Goal: Transaction & Acquisition: Purchase product/service

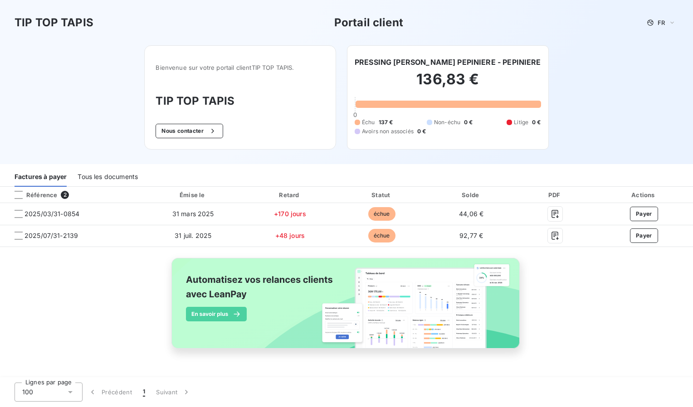
click at [118, 183] on div "Tous les documents" at bounding box center [108, 177] width 60 height 19
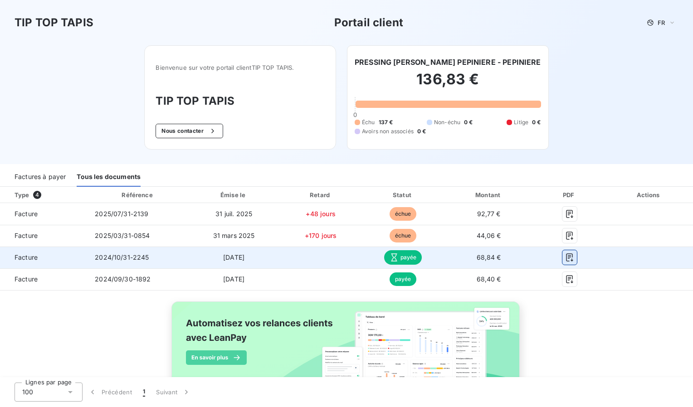
click at [565, 256] on icon "button" at bounding box center [569, 257] width 9 height 9
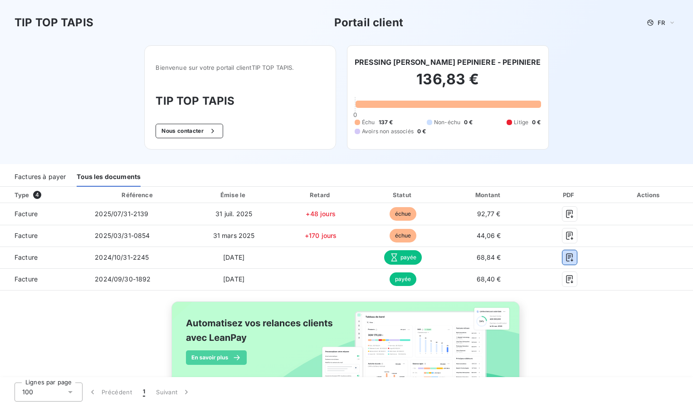
click at [47, 178] on div "Factures à payer" at bounding box center [40, 177] width 51 height 19
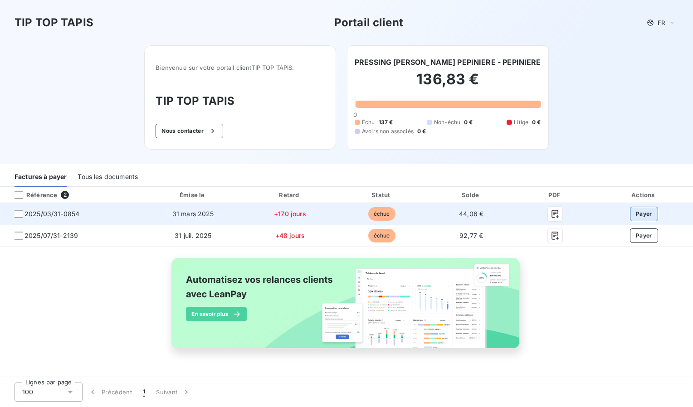
click at [646, 209] on button "Payer" at bounding box center [644, 214] width 28 height 15
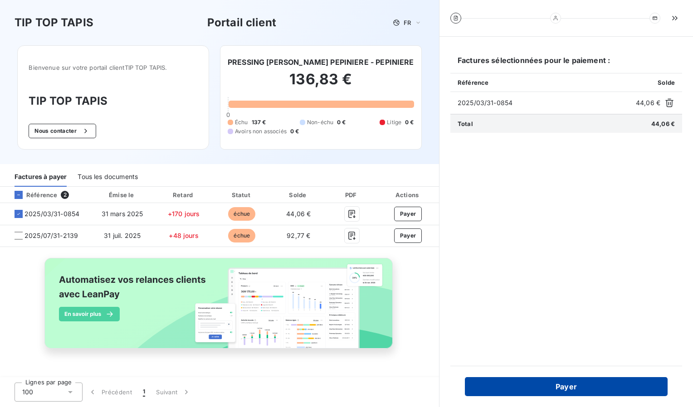
click at [564, 387] on button "Payer" at bounding box center [566, 386] width 203 height 19
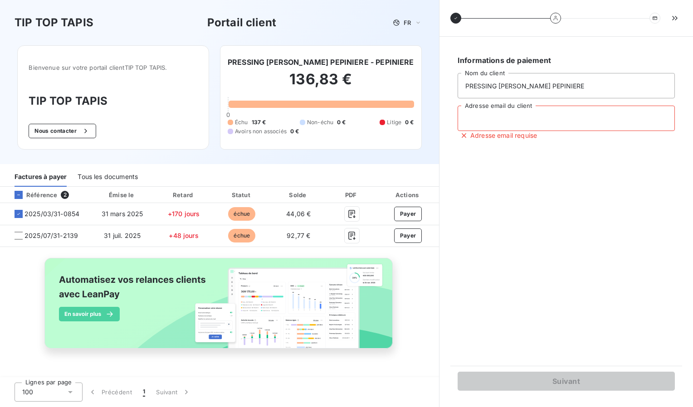
click at [481, 114] on input "Adresse email du client" at bounding box center [565, 118] width 217 height 25
type input "[EMAIL_ADDRESS][DOMAIN_NAME]"
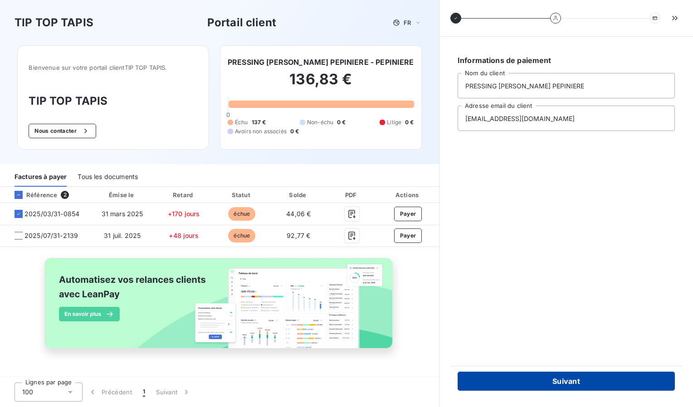
click at [545, 380] on button "Suivant" at bounding box center [565, 381] width 217 height 19
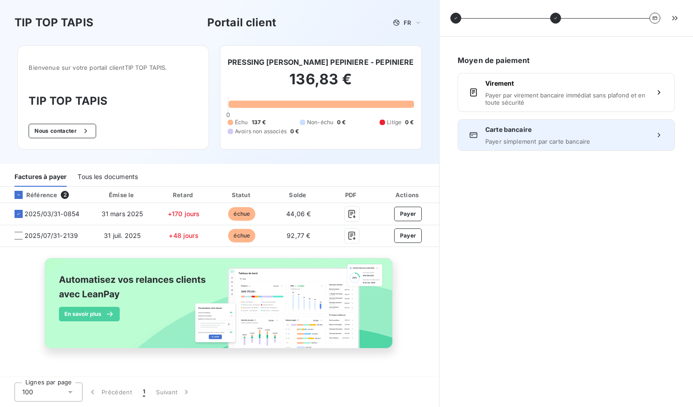
click at [531, 133] on span "Carte bancaire" at bounding box center [566, 129] width 162 height 9
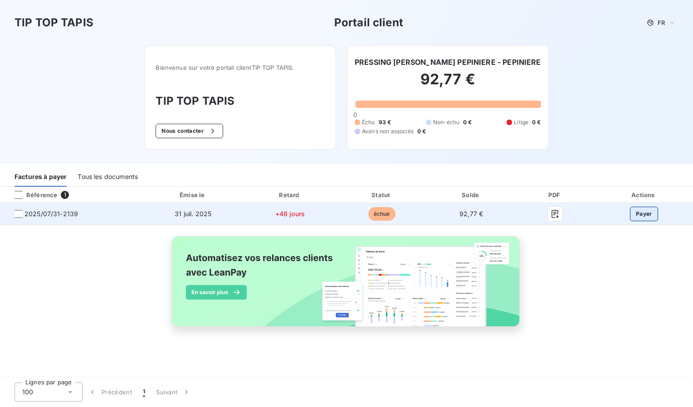
click at [643, 213] on button "Payer" at bounding box center [644, 214] width 28 height 15
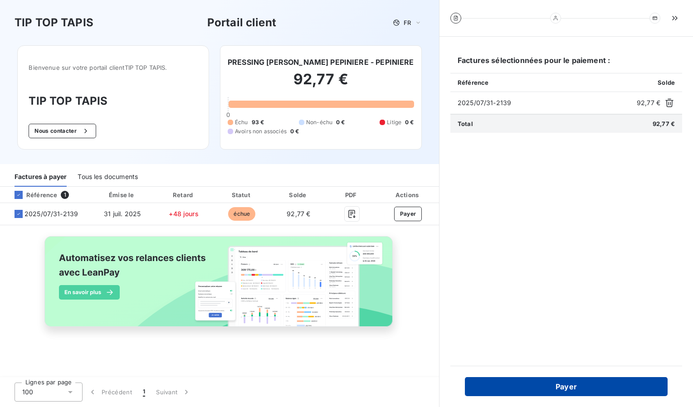
click at [584, 389] on button "Payer" at bounding box center [566, 386] width 203 height 19
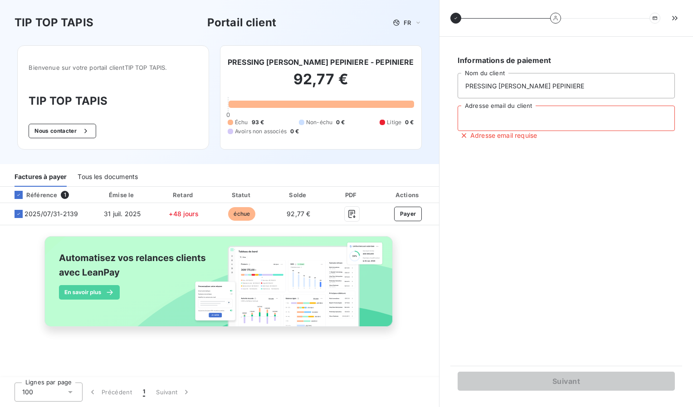
click at [526, 119] on input "Adresse email du client" at bounding box center [565, 118] width 217 height 25
type input "[EMAIL_ADDRESS][DOMAIN_NAME]"
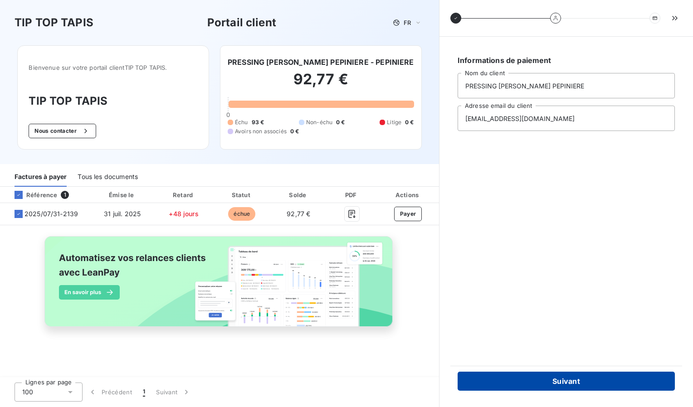
click at [565, 384] on button "Suivant" at bounding box center [565, 381] width 217 height 19
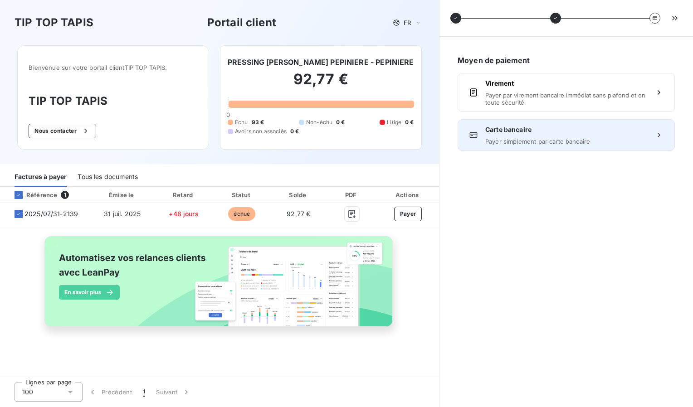
click at [504, 133] on span "Carte bancaire" at bounding box center [566, 129] width 162 height 9
